Goal: Task Accomplishment & Management: Use online tool/utility

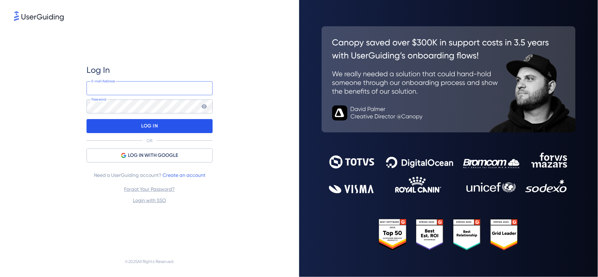
type input "[PERSON_NAME][EMAIL_ADDRESS][PERSON_NAME][DOMAIN_NAME]"
click at [159, 127] on div "LOG IN" at bounding box center [150, 126] width 126 height 14
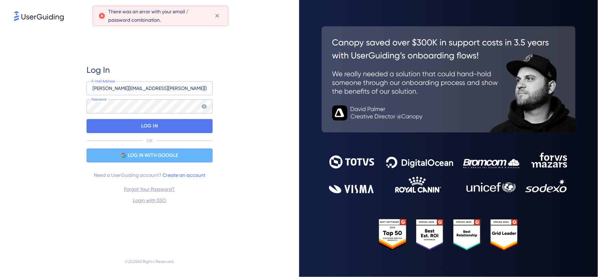
click at [195, 151] on div "LOG IN WITH GOOGLE" at bounding box center [150, 156] width 126 height 14
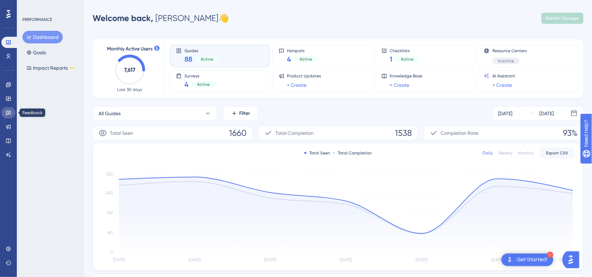
click at [11, 114] on icon at bounding box center [9, 113] width 6 height 6
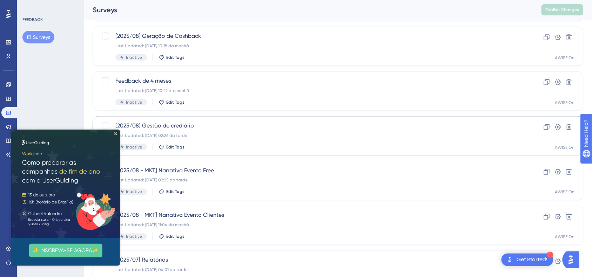
scroll to position [219, 0]
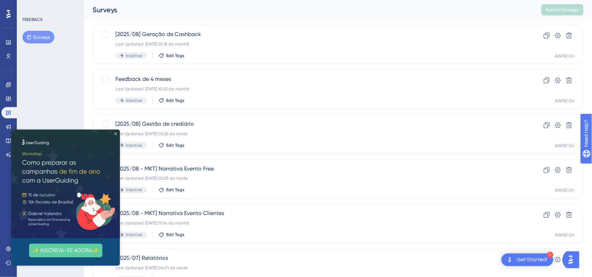
click at [114, 134] on icon "Close Preview" at bounding box center [115, 133] width 3 height 3
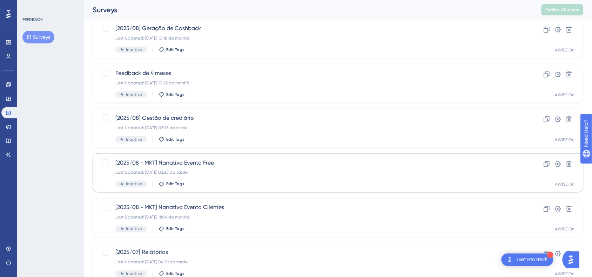
scroll to position [266, 0]
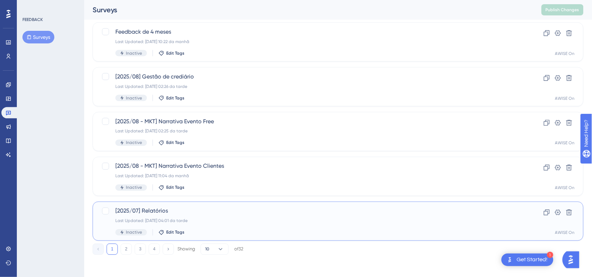
click at [229, 225] on div "[2025/07] Relatórios Last Updated: [DATE] 04:01 da tarde Inactive Edit Tags" at bounding box center [309, 221] width 389 height 29
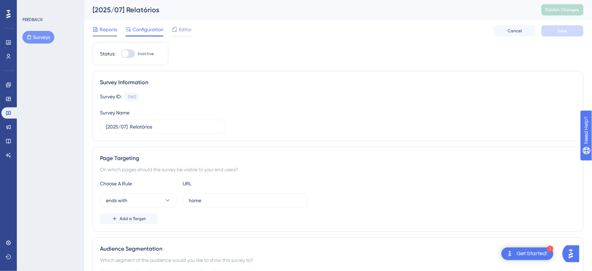
click at [111, 33] on span "Reports" at bounding box center [109, 29] width 18 height 8
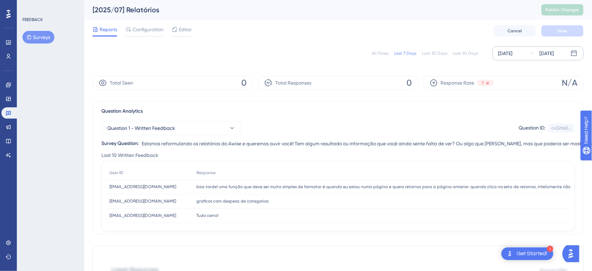
click at [540, 55] on div "[DATE]" at bounding box center [547, 53] width 14 height 8
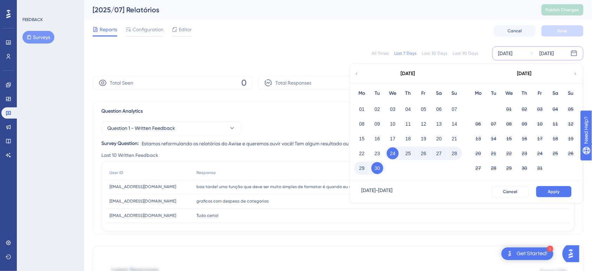
click at [359, 74] on div "[DATE]" at bounding box center [408, 74] width 116 height 20
click at [357, 74] on icon at bounding box center [356, 73] width 5 height 6
click at [463, 53] on div "Last 90 Days" at bounding box center [465, 53] width 25 height 6
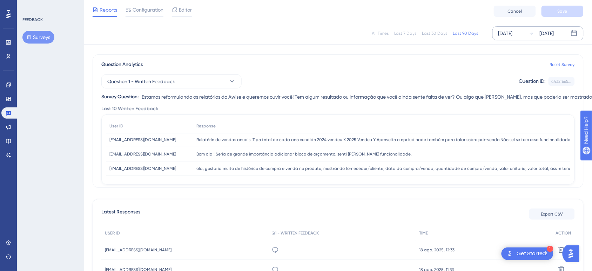
scroll to position [88, 0]
drag, startPoint x: 335, startPoint y: 182, endPoint x: 338, endPoint y: 198, distance: 16.4
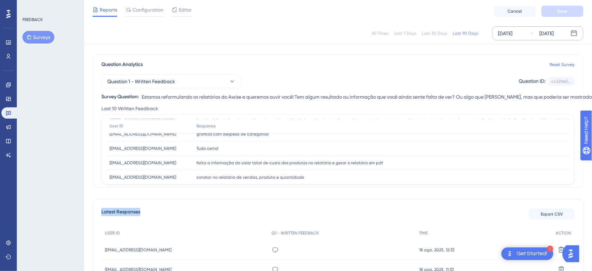
scroll to position [0, 0]
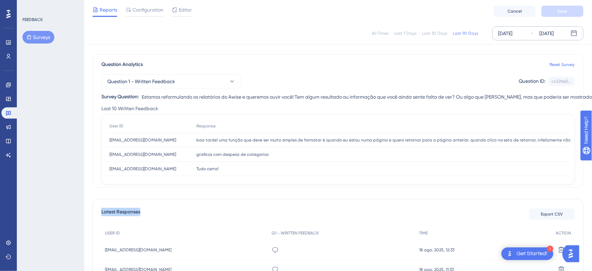
click at [377, 208] on div "Latest Responses Export CSV" at bounding box center [337, 214] width 473 height 13
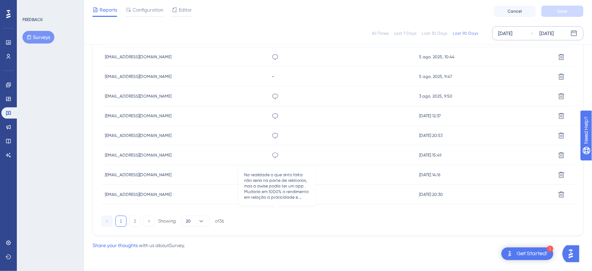
scroll to position [473, 0]
click at [150, 220] on icon at bounding box center [149, 219] width 5 height 5
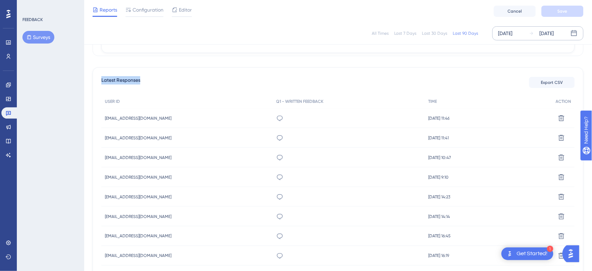
scroll to position [0, 0]
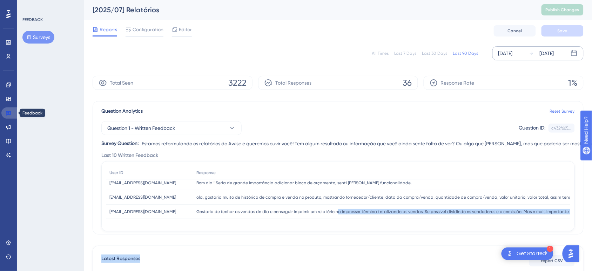
click at [13, 109] on link at bounding box center [9, 112] width 17 height 11
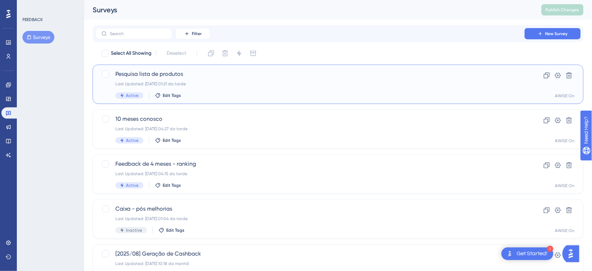
click at [179, 73] on span "Pesquisa lista de produtos" at bounding box center [309, 74] width 389 height 8
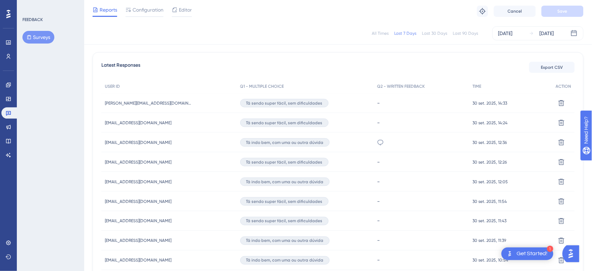
scroll to position [175, 0]
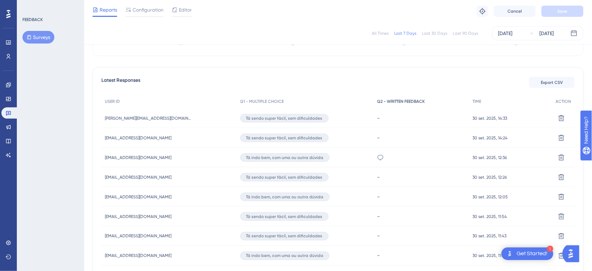
click at [395, 102] on span "Q2 - WRITTEN FEEDBACK" at bounding box center [401, 102] width 48 height 6
click at [387, 103] on span "Q2 - WRITTEN FEEDBACK" at bounding box center [401, 102] width 48 height 6
click at [388, 100] on span "Q2 - WRITTEN FEEDBACK" at bounding box center [401, 102] width 48 height 6
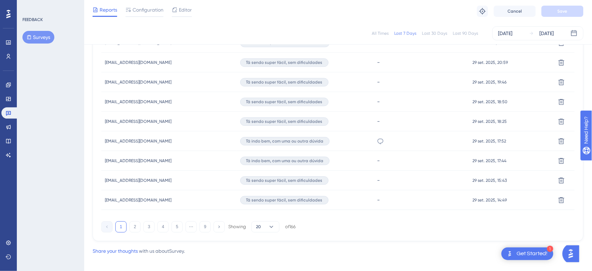
scroll to position [473, 0]
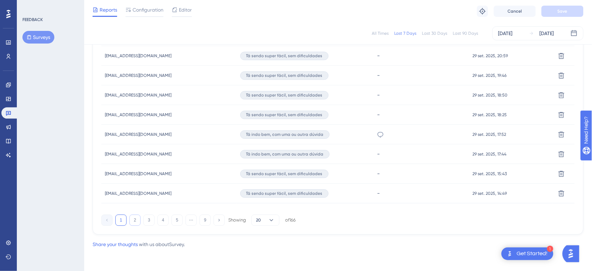
click at [137, 216] on button "2" at bounding box center [134, 219] width 11 height 11
click at [151, 223] on button "3" at bounding box center [148, 219] width 11 height 11
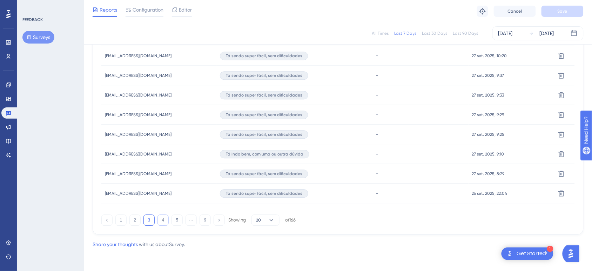
click at [161, 217] on button "4" at bounding box center [162, 219] width 11 height 11
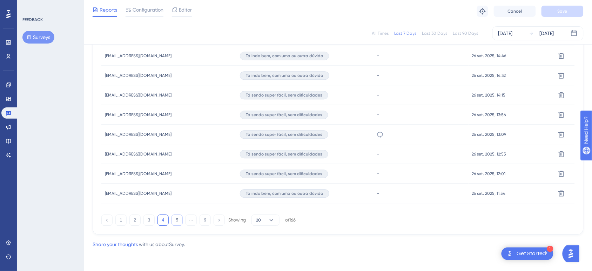
click at [177, 221] on button "5" at bounding box center [176, 219] width 11 height 11
click at [178, 217] on button "6" at bounding box center [176, 219] width 11 height 11
click at [176, 223] on button "7" at bounding box center [176, 219] width 11 height 11
click at [193, 216] on button "8" at bounding box center [190, 219] width 11 height 11
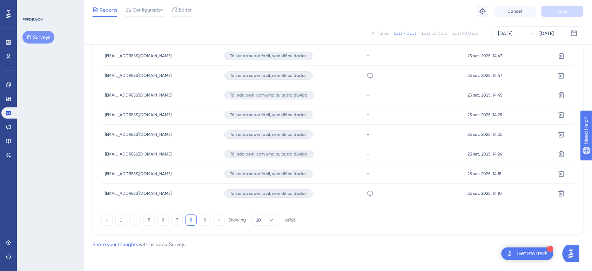
click at [198, 217] on div "1 ⋯ 5 6 7 8 9 Showing 20 of 166" at bounding box center [198, 219] width 194 height 11
click at [202, 218] on button "9" at bounding box center [204, 219] width 11 height 11
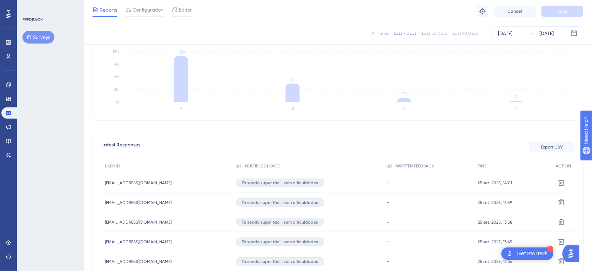
scroll to position [198, 0]
